Goal: Information Seeking & Learning: Learn about a topic

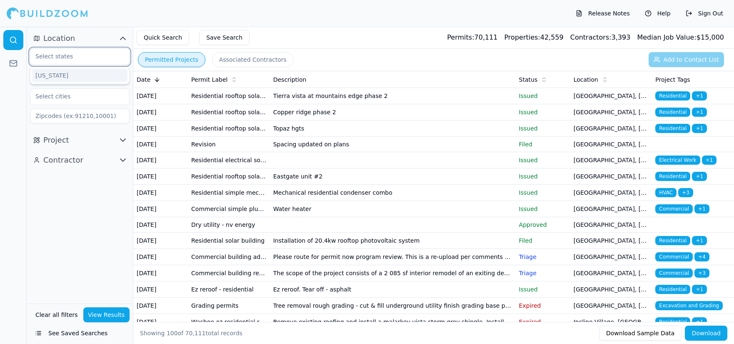
click at [87, 57] on input "text" at bounding box center [74, 56] width 88 height 15
click at [50, 70] on div "[US_STATE]" at bounding box center [79, 75] width 95 height 13
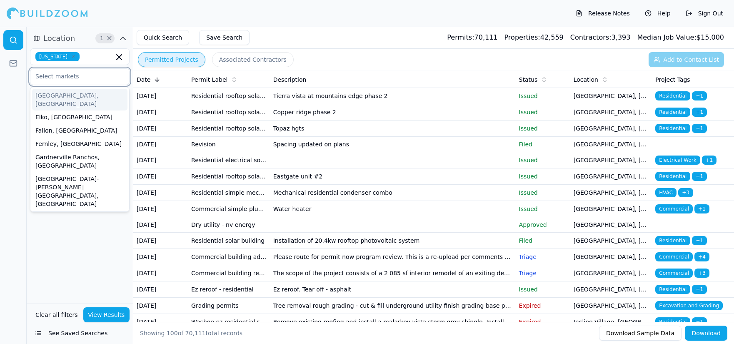
click at [96, 83] on input "text" at bounding box center [74, 76] width 88 height 15
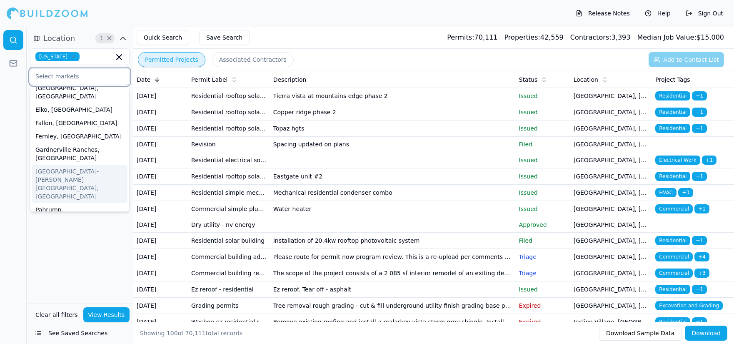
click at [72, 165] on div "[GEOGRAPHIC_DATA]-[PERSON_NAME][GEOGRAPHIC_DATA], [GEOGRAPHIC_DATA]" at bounding box center [79, 184] width 95 height 38
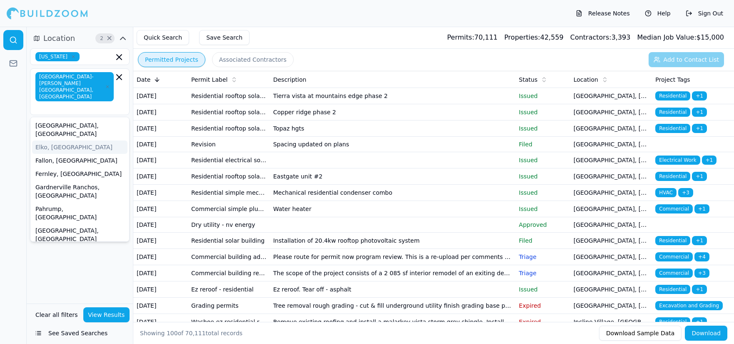
click at [10, 133] on div at bounding box center [13, 185] width 27 height 317
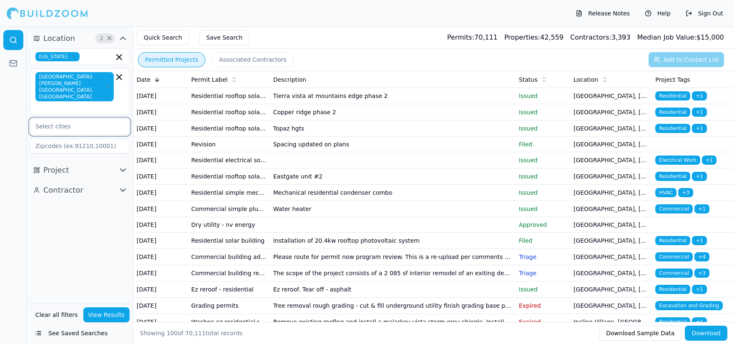
click at [65, 119] on input "text" at bounding box center [74, 126] width 88 height 15
click at [18, 144] on div at bounding box center [13, 185] width 27 height 317
click at [115, 163] on button "Project" at bounding box center [80, 169] width 100 height 13
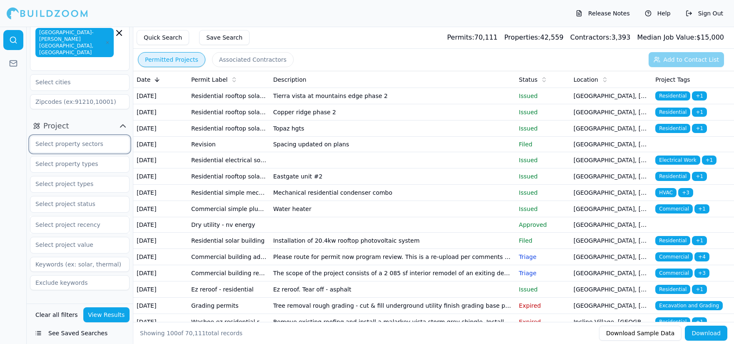
click at [80, 136] on input "text" at bounding box center [74, 143] width 88 height 15
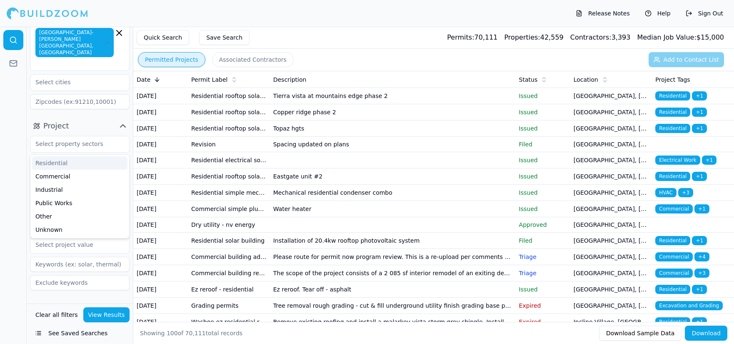
click at [16, 137] on div at bounding box center [13, 185] width 27 height 317
click at [123, 121] on icon "button" at bounding box center [123, 126] width 10 height 10
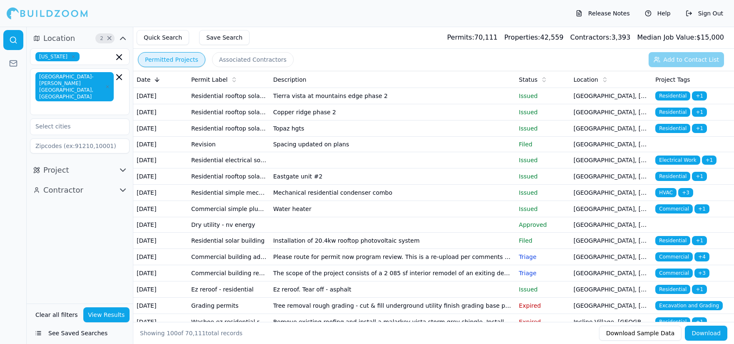
click at [121, 189] on icon "button" at bounding box center [122, 190] width 5 height 2
click at [123, 165] on icon "button" at bounding box center [123, 170] width 10 height 10
click at [71, 180] on input "text" at bounding box center [74, 187] width 88 height 15
click at [58, 200] on div "Residential" at bounding box center [79, 206] width 95 height 13
click at [10, 220] on div at bounding box center [13, 185] width 27 height 317
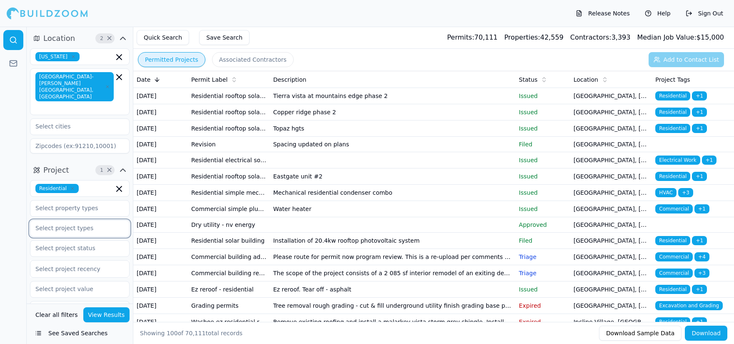
click at [90, 220] on input "text" at bounding box center [74, 227] width 88 height 15
click at [55, 271] on div "HVAC" at bounding box center [79, 277] width 95 height 13
click at [65, 244] on div "Garage Construction" at bounding box center [79, 250] width 95 height 13
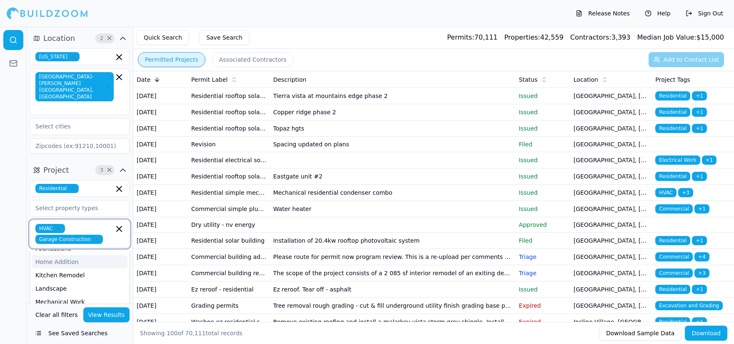
click at [65, 255] on div "Home Addition" at bounding box center [79, 261] width 95 height 13
click at [64, 292] on div "Mechanical Work" at bounding box center [79, 298] width 95 height 13
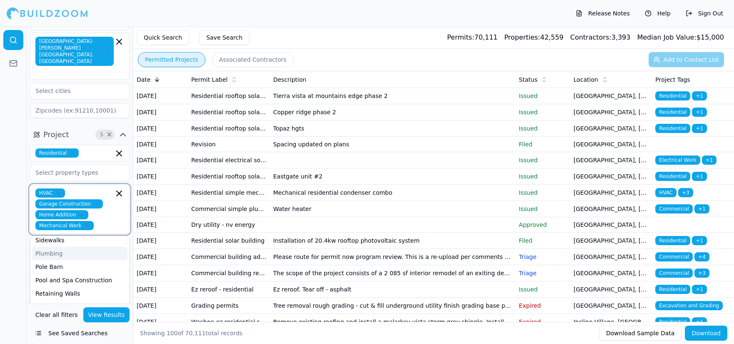
scroll to position [52, 0]
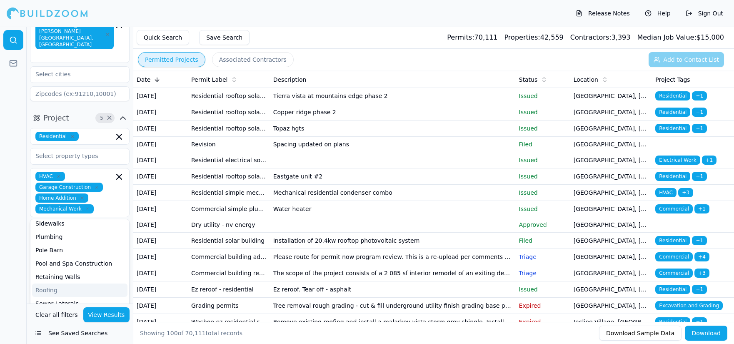
click at [18, 246] on div at bounding box center [13, 185] width 27 height 317
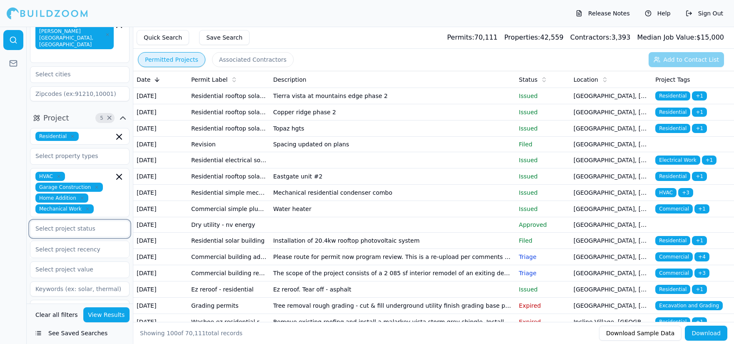
click at [72, 221] on input "text" at bounding box center [74, 228] width 88 height 15
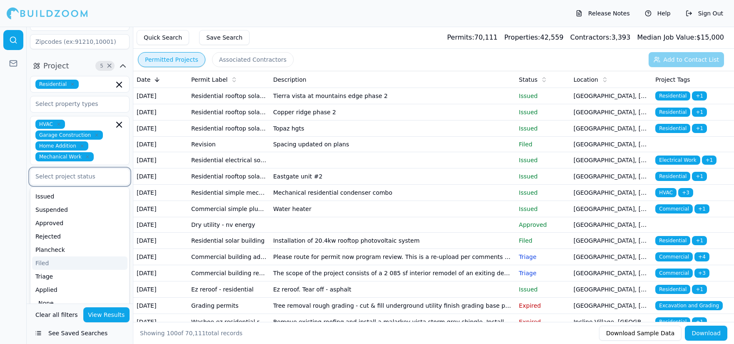
click at [44, 256] on div "Filed" at bounding box center [79, 262] width 95 height 13
click at [55, 270] on div "Triage" at bounding box center [79, 276] width 95 height 13
click at [60, 270] on div "Plancheck" at bounding box center [79, 276] width 95 height 13
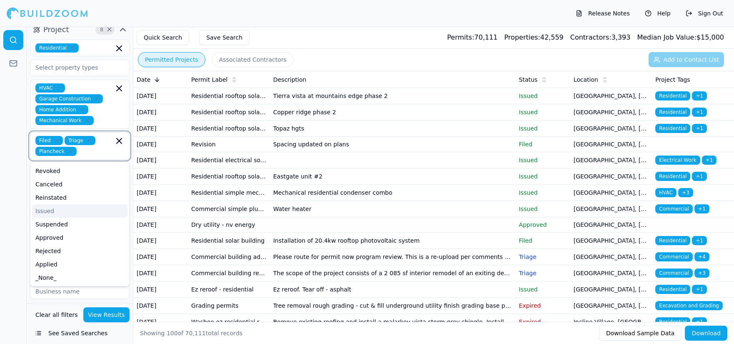
scroll to position [156, 0]
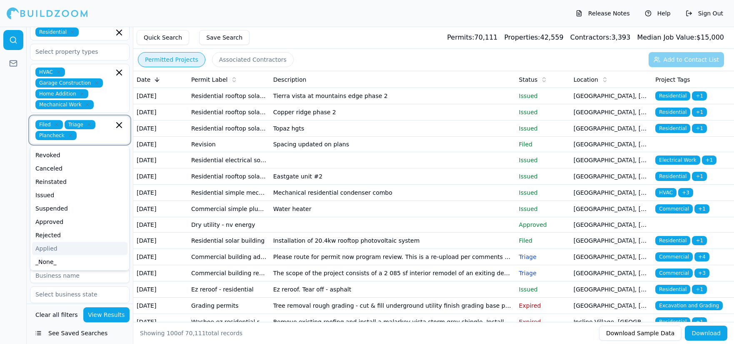
click at [55, 242] on div "Applied" at bounding box center [79, 248] width 95 height 13
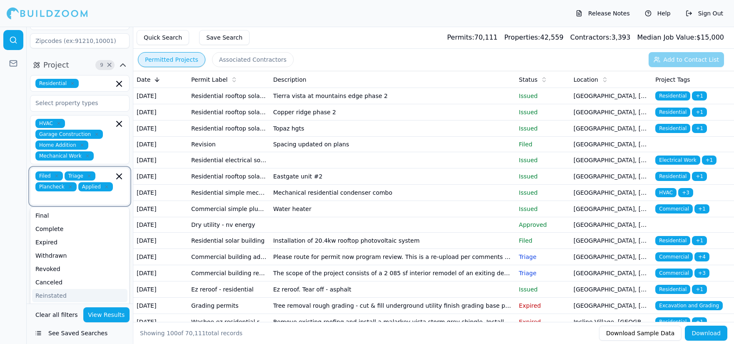
scroll to position [104, 0]
click at [57, 303] on div "Issued" at bounding box center [79, 309] width 95 height 13
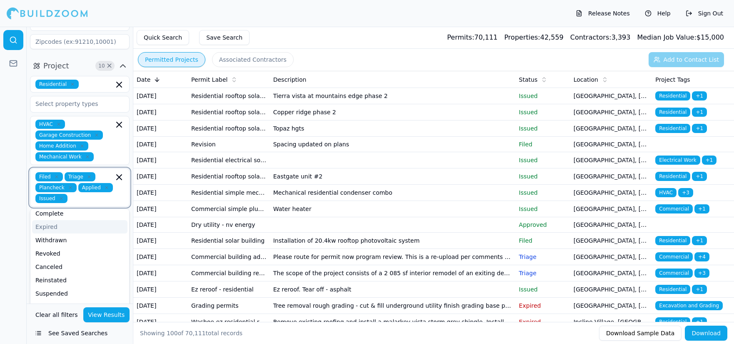
scroll to position [26, 0]
click at [62, 291] on div "Approved" at bounding box center [79, 297] width 95 height 13
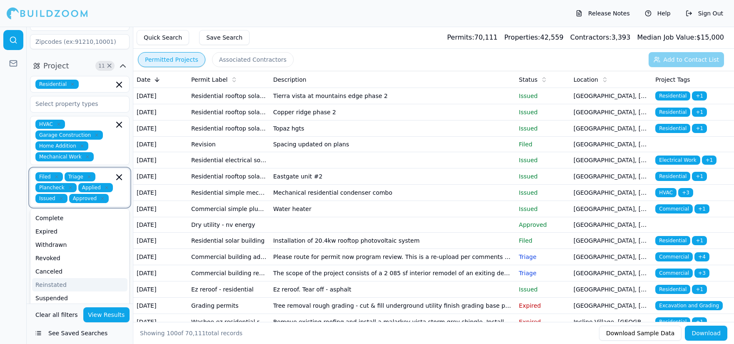
click at [60, 278] on div "Reinstated" at bounding box center [79, 284] width 95 height 13
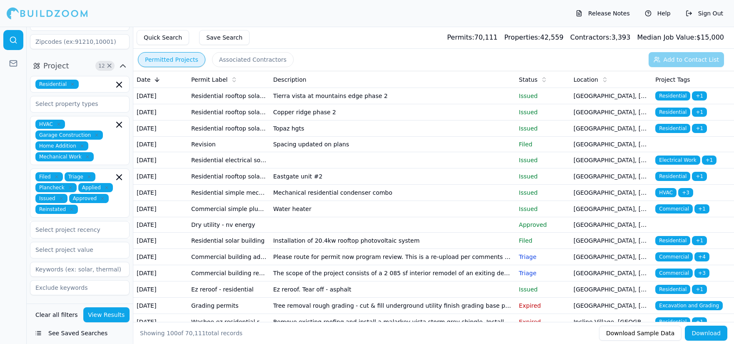
click at [16, 245] on div at bounding box center [13, 185] width 27 height 317
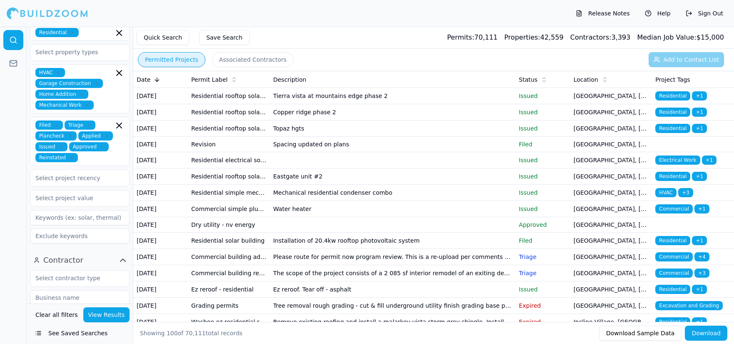
scroll to position [156, 0]
click at [97, 270] on input "text" at bounding box center [74, 277] width 88 height 15
drag, startPoint x: 65, startPoint y: 294, endPoint x: 101, endPoint y: 288, distance: 36.3
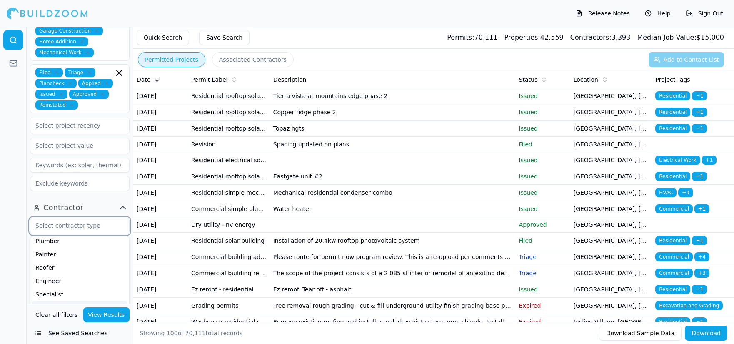
scroll to position [33, 0]
click at [65, 245] on div "HVAC/Mechanical Contractor" at bounding box center [79, 251] width 95 height 13
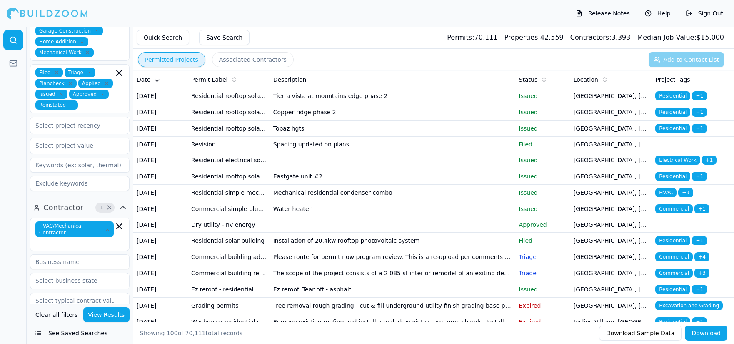
click at [108, 315] on button "View Results" at bounding box center [106, 314] width 47 height 15
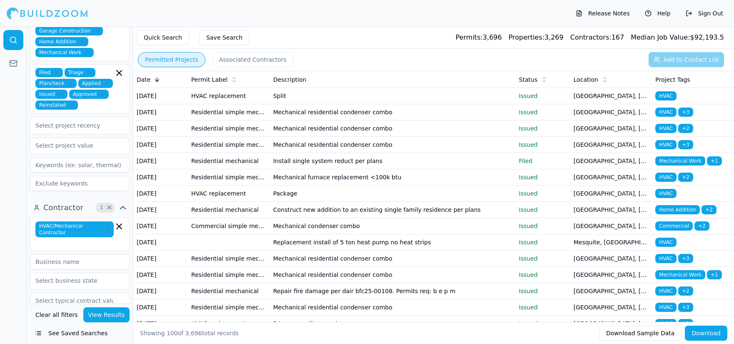
click at [447, 99] on td "Split" at bounding box center [393, 96] width 246 height 16
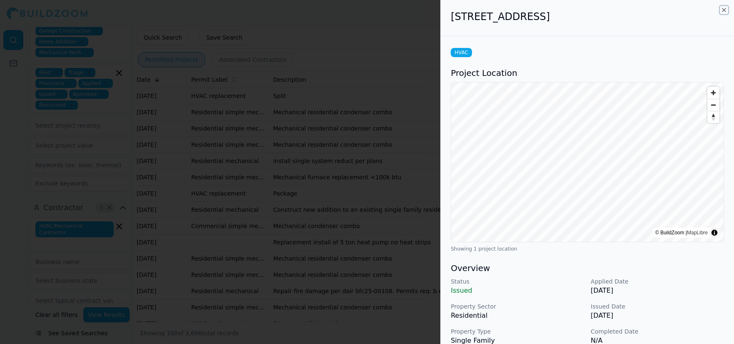
click at [724, 8] on icon "button" at bounding box center [724, 10] width 7 height 7
